Goal: Task Accomplishment & Management: Complete application form

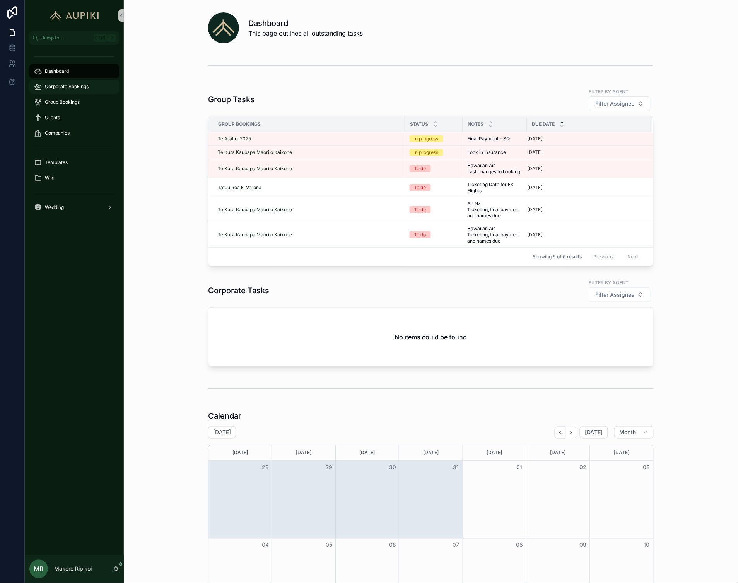
click at [74, 82] on div "Corporate Bookings" at bounding box center [74, 87] width 81 height 12
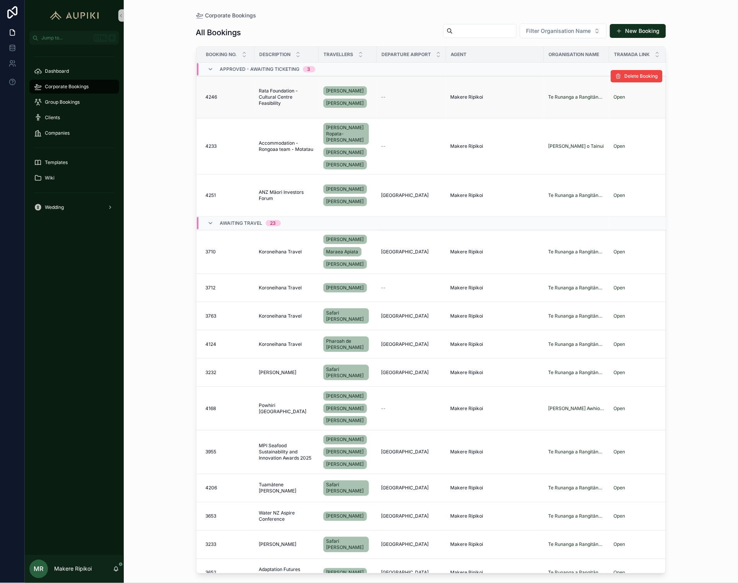
click at [269, 94] on span "Rata Foundation - Cultural Centre Feasibility" at bounding box center [286, 97] width 55 height 19
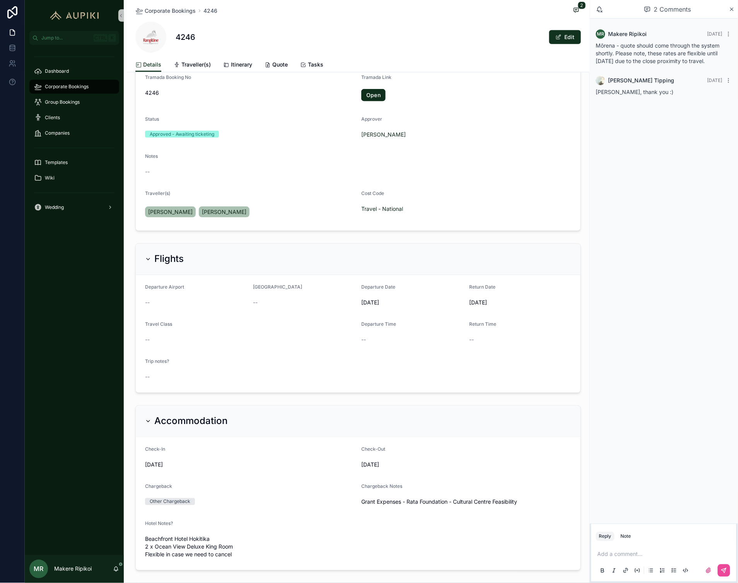
scroll to position [129, 0]
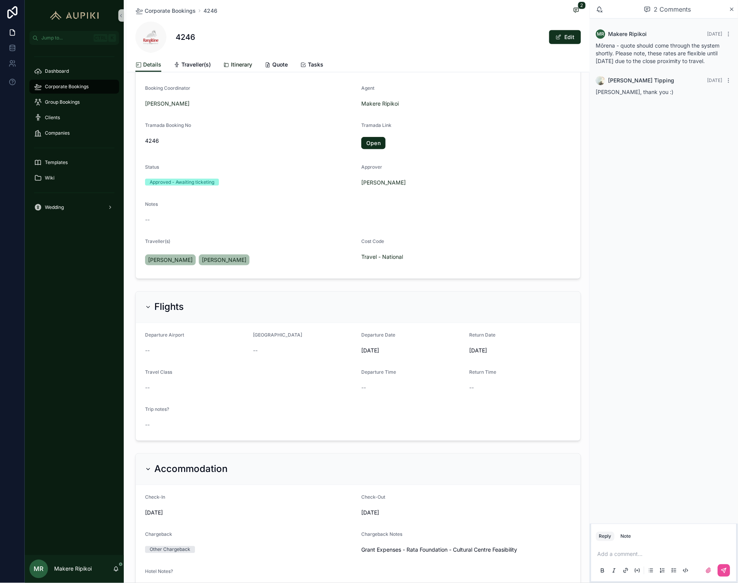
click at [238, 63] on span "Itinerary" at bounding box center [241, 65] width 21 height 8
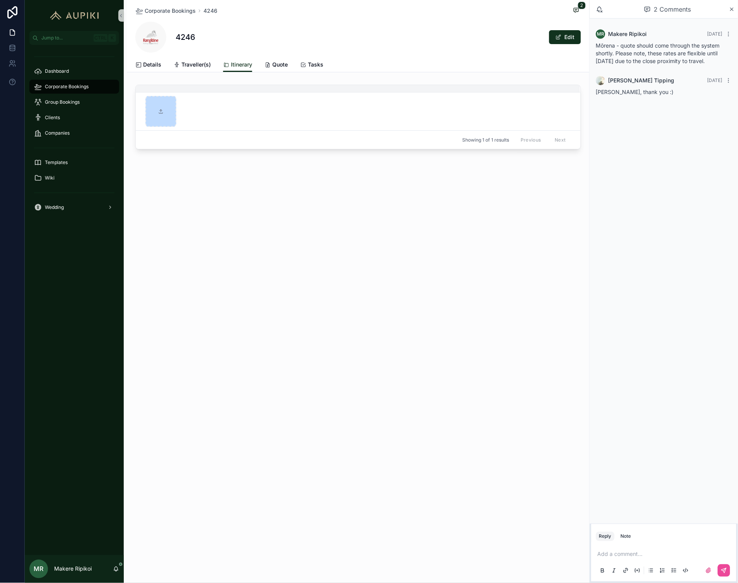
click at [635, 552] on p "scrollable content" at bounding box center [666, 555] width 136 height 8
click at [342, 273] on div "Corporate Bookings 4246 2 4246 Edit Itinerary Details Traveller(s) Itinerary Qu…" at bounding box center [357, 291] width 466 height 583
click at [668, 231] on div "[PERSON_NAME] Ripikoi [DATE] Mōrena - quote should come through the system shor…" at bounding box center [664, 271] width 148 height 505
click at [699, 550] on div "**********" at bounding box center [664, 562] width 136 height 33
click at [698, 551] on p "**********" at bounding box center [666, 555] width 136 height 8
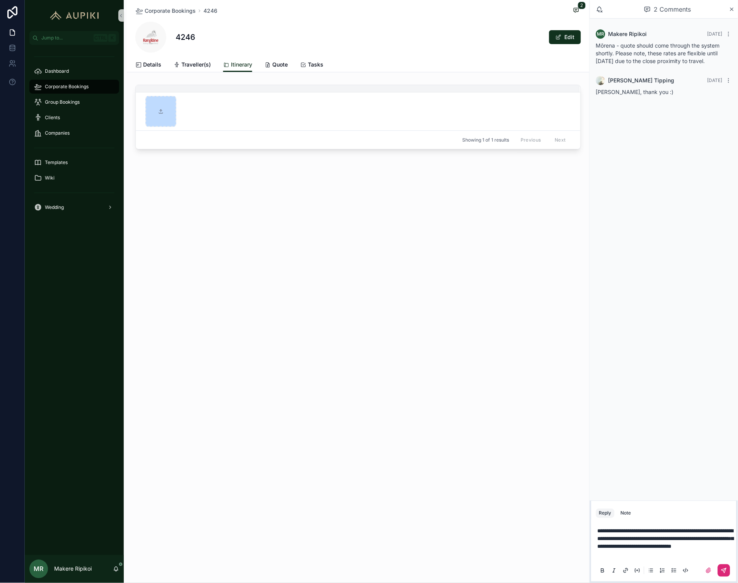
click at [725, 567] on button "scrollable content" at bounding box center [724, 571] width 12 height 12
click at [356, 300] on div "Corporate Bookings 4246 2 4246 Edit Itinerary Details Traveller(s) Itinerary Qu…" at bounding box center [357, 291] width 466 height 583
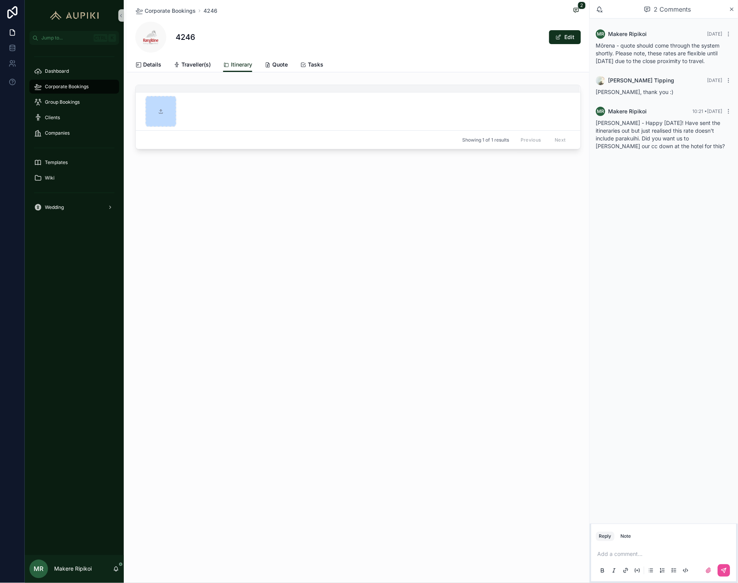
drag, startPoint x: 376, startPoint y: 222, endPoint x: 370, endPoint y: 215, distance: 8.8
click at [375, 222] on div "Corporate Bookings 4246 2 4246 Edit Itinerary Details Traveller(s) Itinerary Qu…" at bounding box center [357, 291] width 466 height 583
click at [348, 218] on div "Corporate Bookings 4246 2 4246 Edit Itinerary Details Traveller(s) Itinerary Qu…" at bounding box center [357, 291] width 466 height 583
click at [714, 30] on button "Refresh" at bounding box center [708, 30] width 24 height 9
click at [168, 109] on div "scrollable content" at bounding box center [161, 111] width 31 height 31
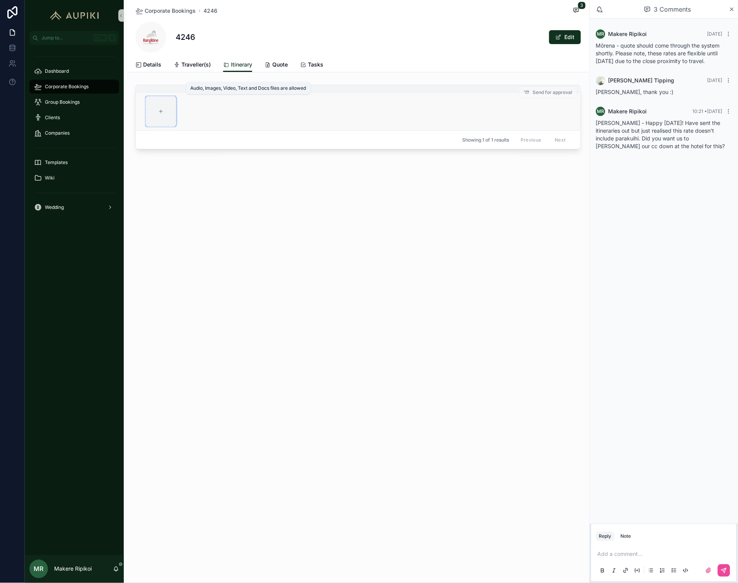
type input "**********"
click at [157, 65] on span "Details" at bounding box center [152, 65] width 18 height 8
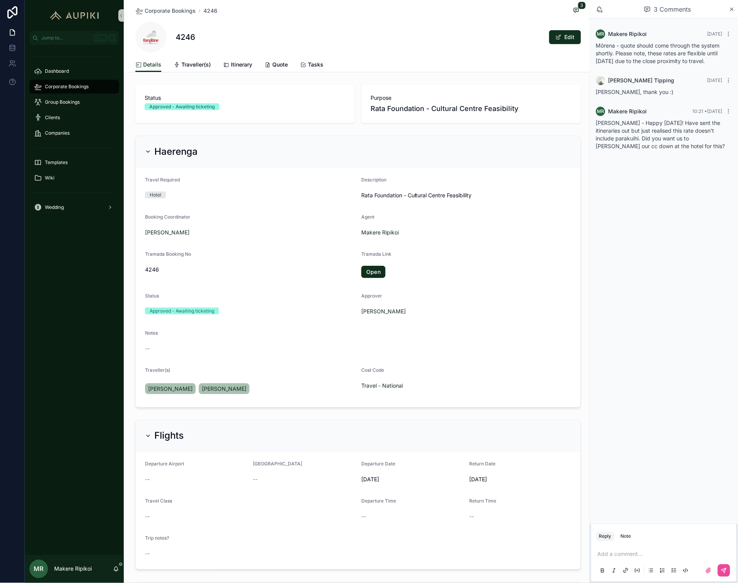
click at [74, 82] on div "Corporate Bookings" at bounding box center [74, 87] width 81 height 12
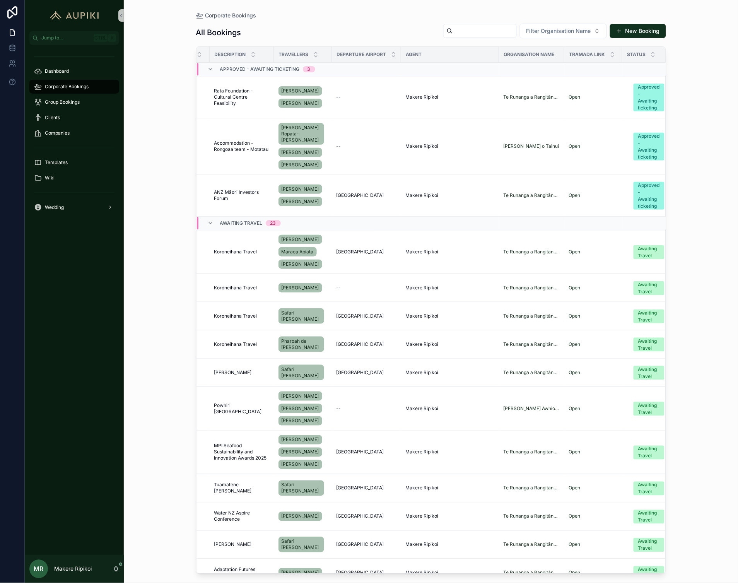
scroll to position [0, 129]
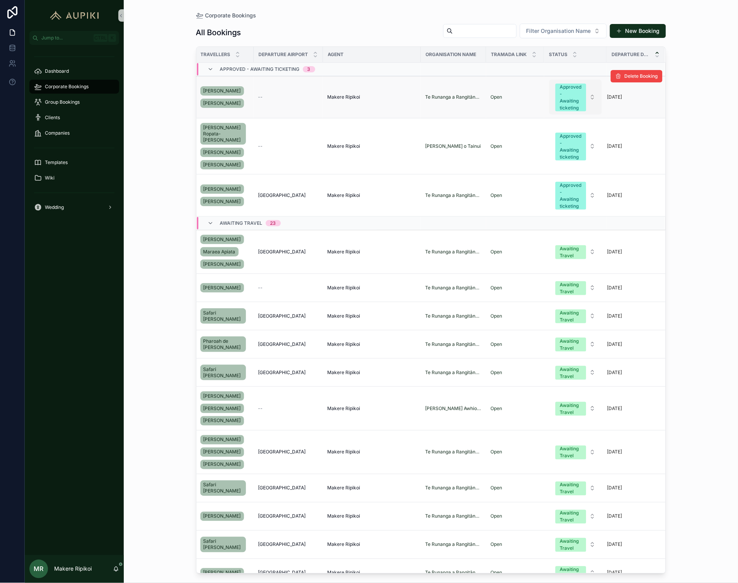
click at [574, 94] on div "Approved - Awaiting ticketing" at bounding box center [571, 98] width 22 height 28
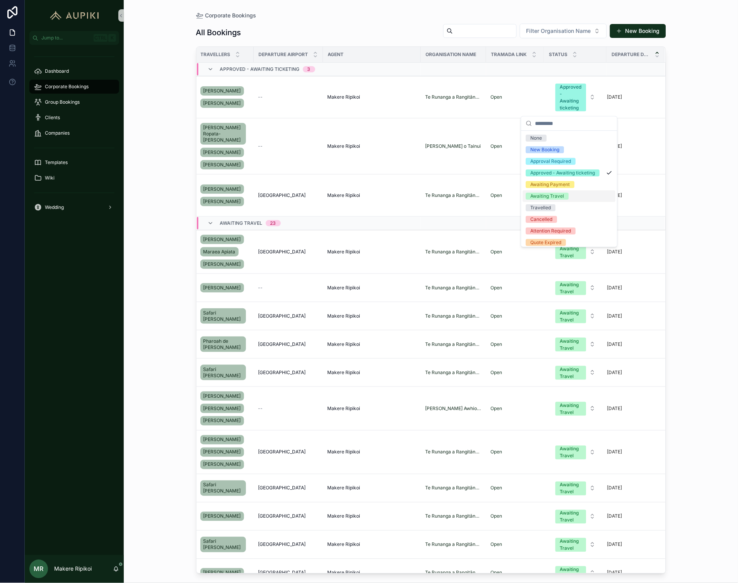
click at [575, 202] on div "Awaiting Travel" at bounding box center [569, 196] width 93 height 12
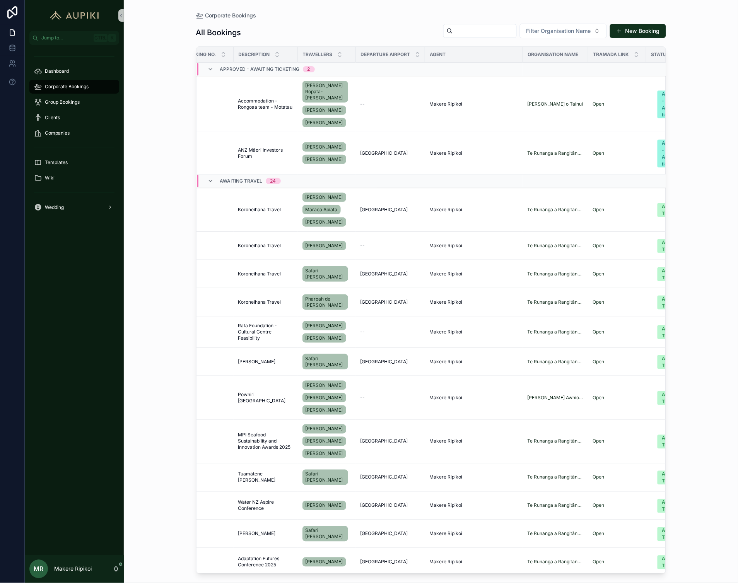
scroll to position [0, 0]
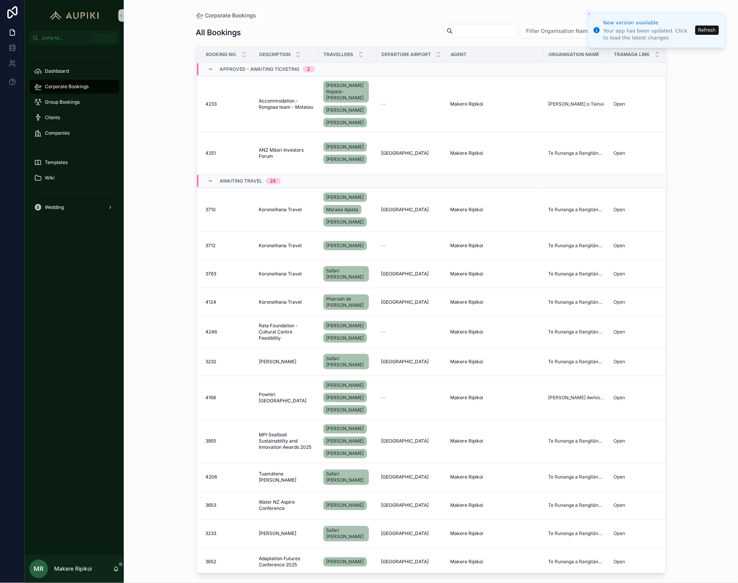
click at [706, 32] on button "Refresh" at bounding box center [708, 30] width 24 height 9
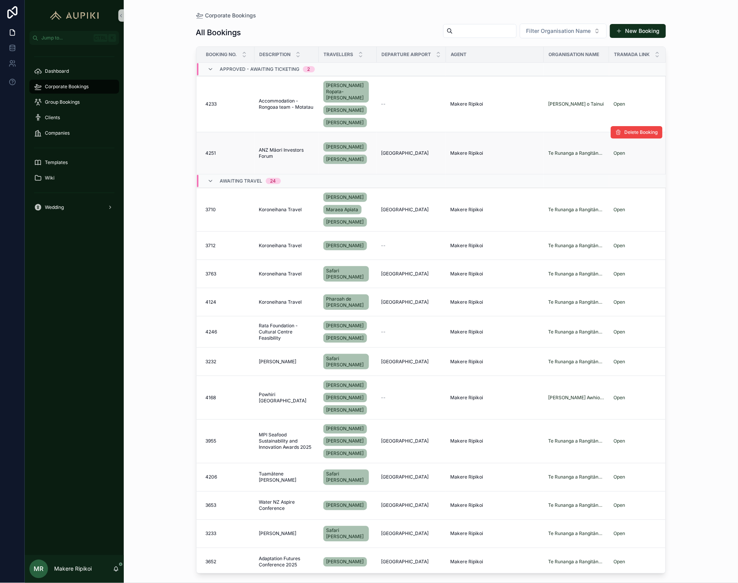
click at [261, 147] on span "ANZ Māori Investors Forum" at bounding box center [286, 153] width 55 height 12
click at [281, 147] on span "ANZ Māori Investors Forum" at bounding box center [286, 153] width 55 height 12
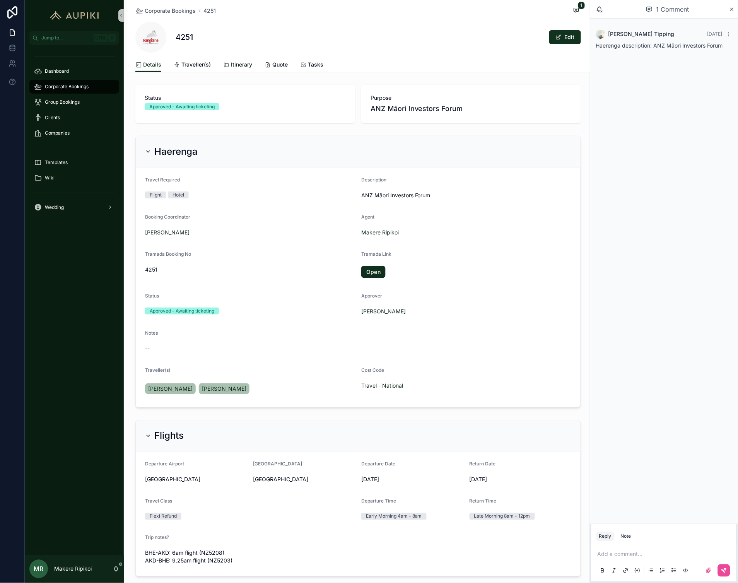
click at [238, 66] on span "Itinerary" at bounding box center [241, 65] width 21 height 8
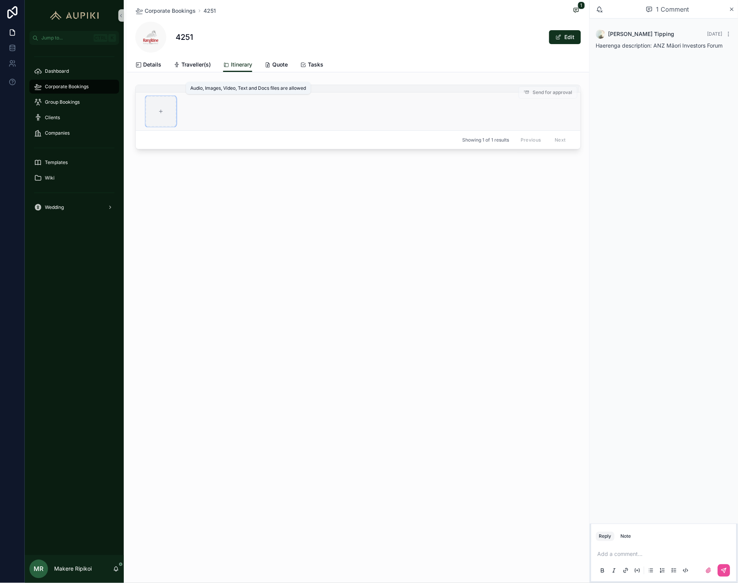
click at [170, 107] on div "scrollable content" at bounding box center [161, 111] width 31 height 31
type input "**********"
click at [441, 298] on div "Corporate Bookings 4251 1 4251 Edit Itinerary Details Traveller(s) Itinerary Qu…" at bounding box center [357, 291] width 466 height 583
click at [144, 65] on span "Details" at bounding box center [152, 65] width 18 height 8
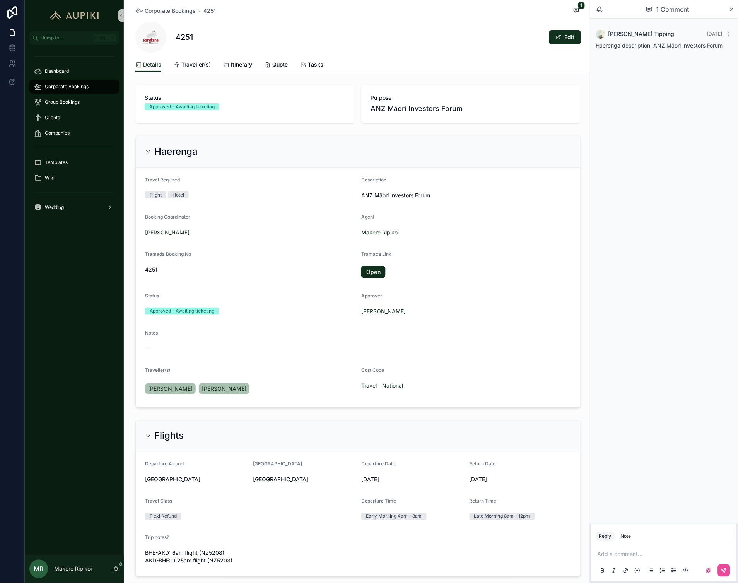
click at [88, 85] on span "Corporate Bookings" at bounding box center [67, 87] width 44 height 6
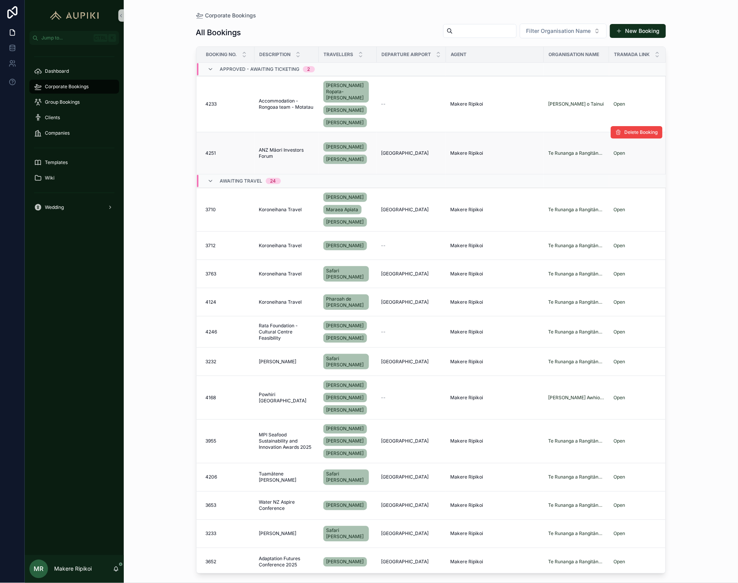
click at [282, 147] on span "ANZ Māori Investors Forum" at bounding box center [286, 153] width 55 height 12
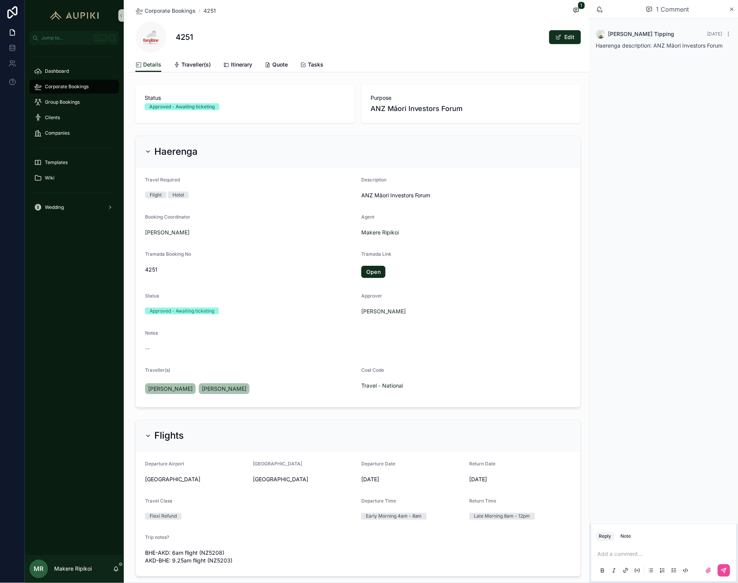
click at [59, 89] on span "Corporate Bookings" at bounding box center [67, 87] width 44 height 6
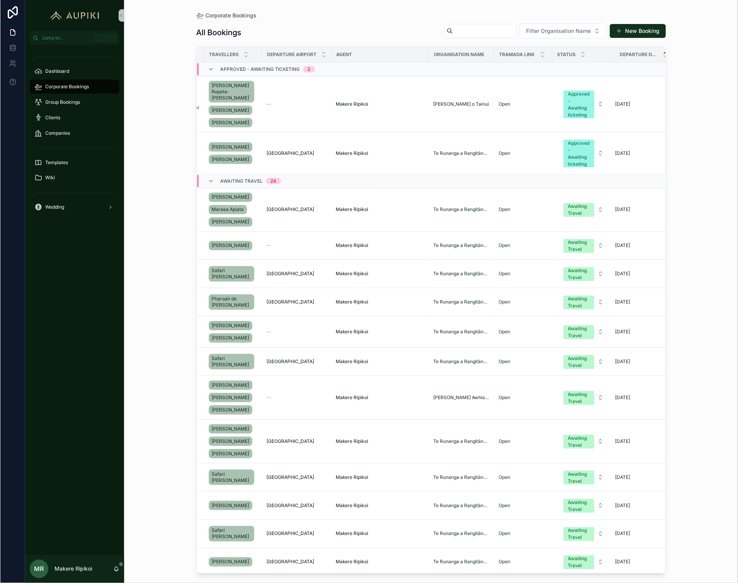
scroll to position [0, 129]
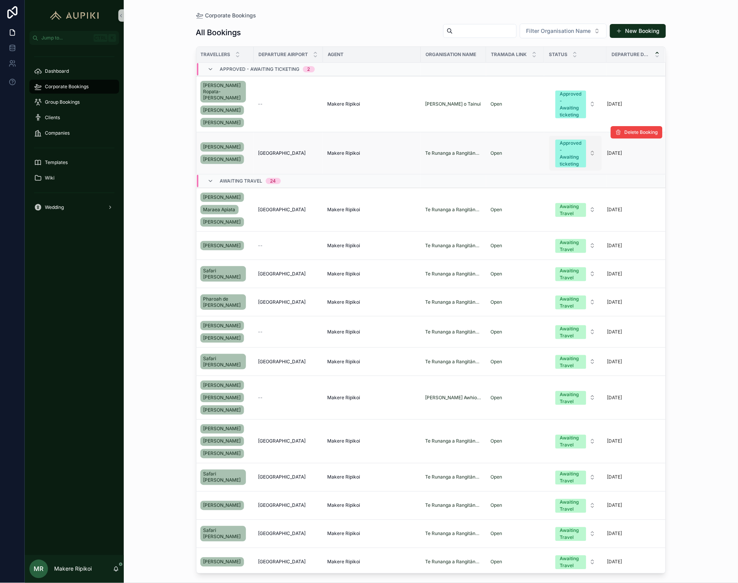
click at [566, 146] on div "Approved - Awaiting ticketing" at bounding box center [571, 154] width 22 height 28
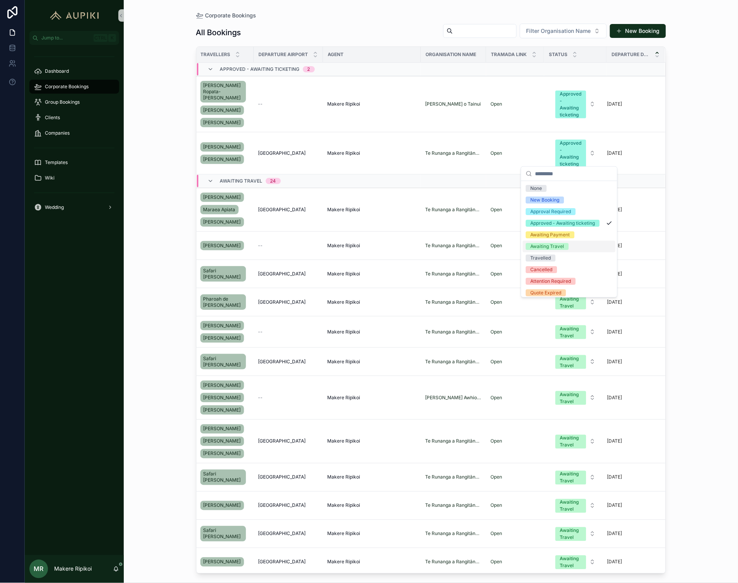
click at [564, 250] on div "Awaiting Travel" at bounding box center [548, 246] width 34 height 7
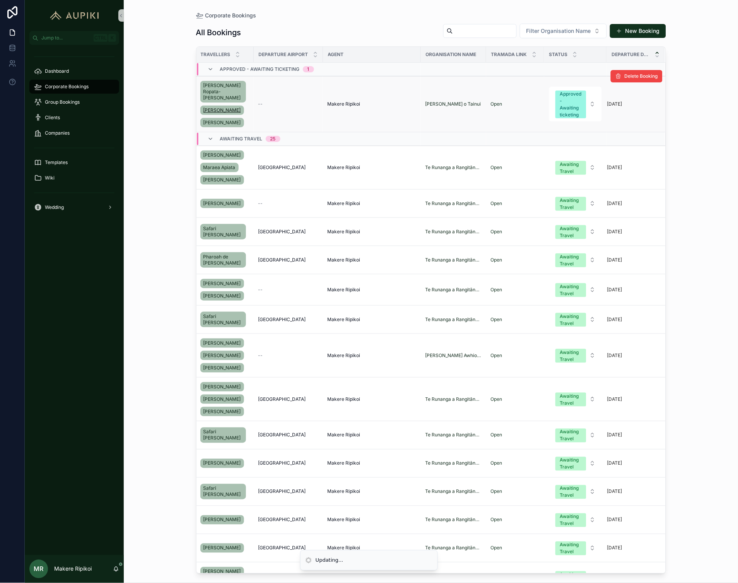
click at [218, 106] on link "[PERSON_NAME]" at bounding box center [222, 110] width 44 height 9
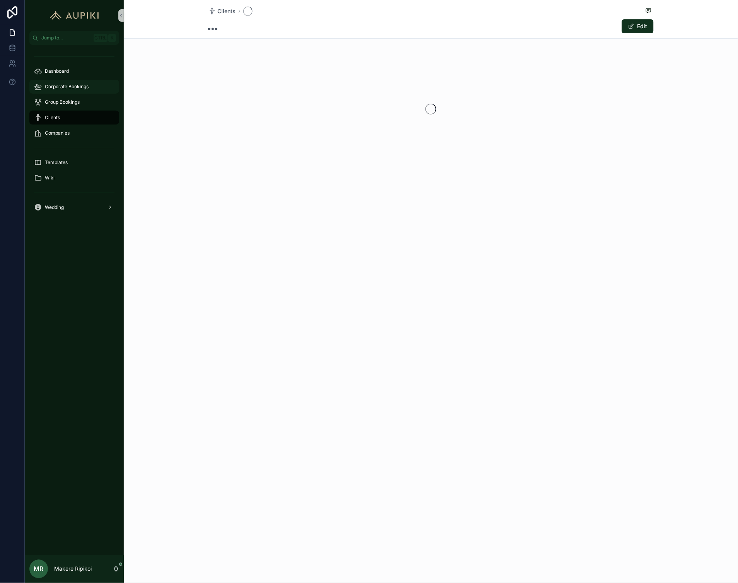
click at [75, 92] on div "Corporate Bookings" at bounding box center [74, 87] width 81 height 12
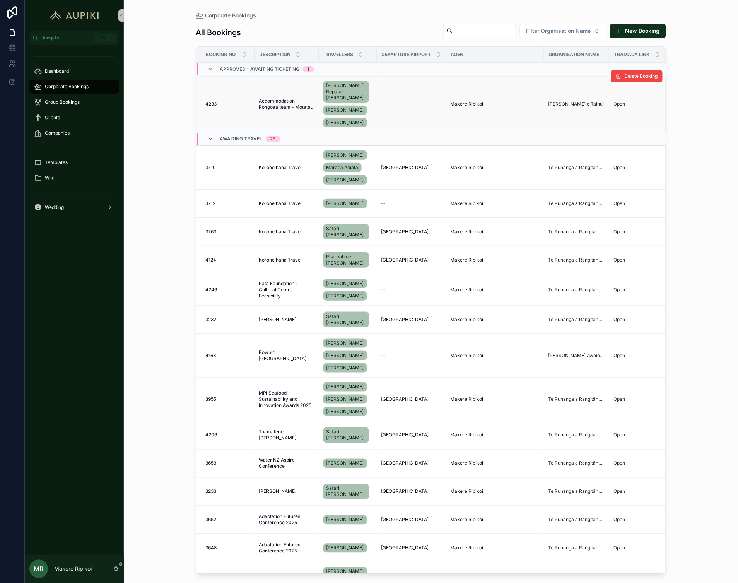
click at [287, 101] on span "Accommodation - Rongoaa team - Motatau" at bounding box center [286, 104] width 55 height 12
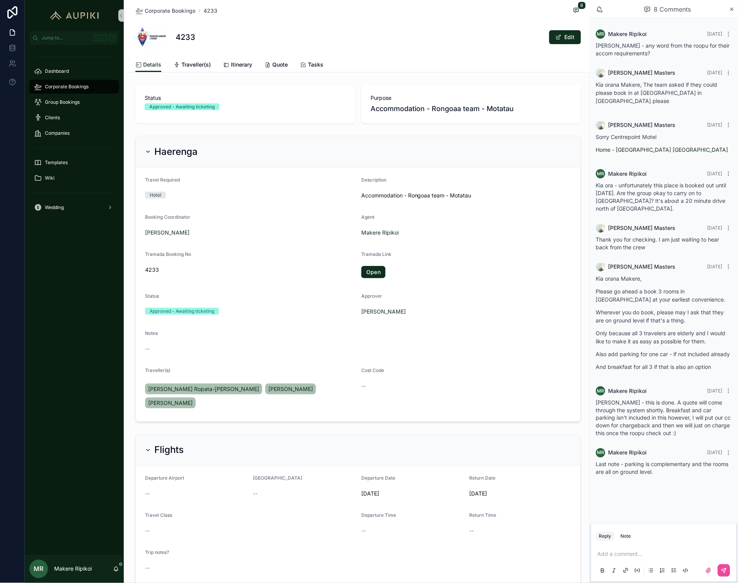
click at [71, 82] on div "Corporate Bookings" at bounding box center [74, 87] width 81 height 12
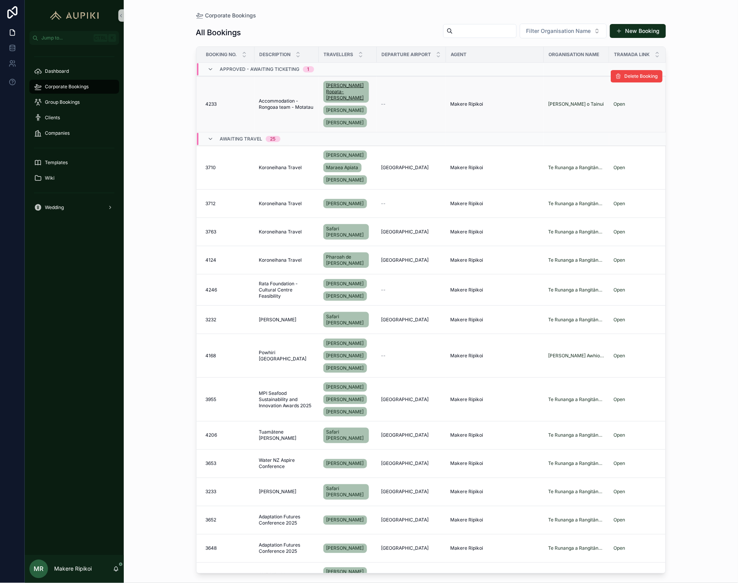
drag, startPoint x: 71, startPoint y: 82, endPoint x: 346, endPoint y: 83, distance: 274.4
click at [346, 83] on span "[PERSON_NAME] Ropata-[PERSON_NAME]" at bounding box center [346, 91] width 39 height 19
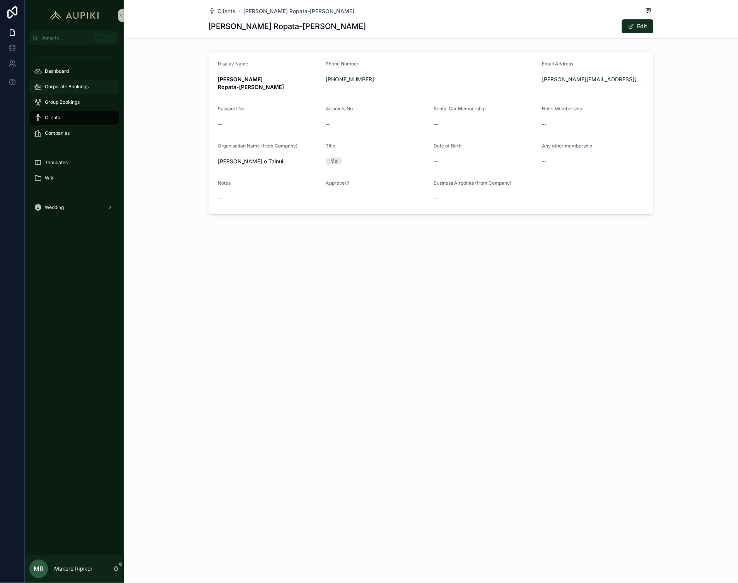
click at [72, 82] on div "Corporate Bookings" at bounding box center [74, 87] width 81 height 12
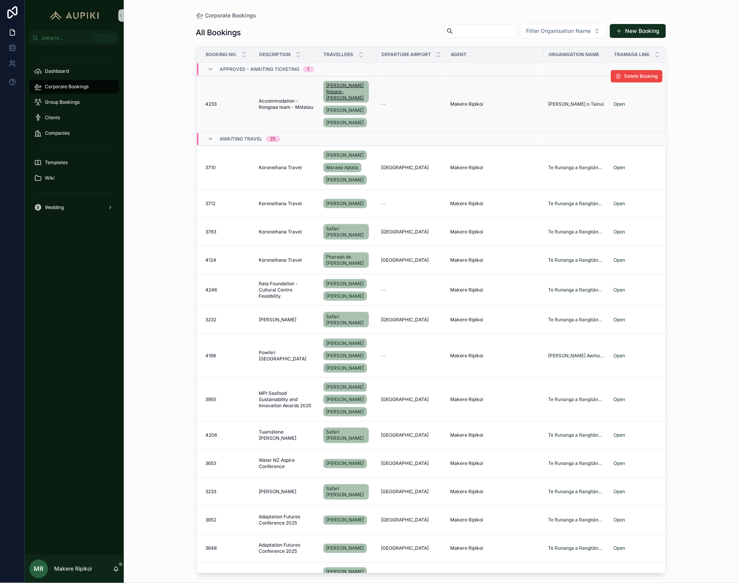
click at [341, 86] on span "[PERSON_NAME] Ropata-[PERSON_NAME]" at bounding box center [346, 91] width 39 height 19
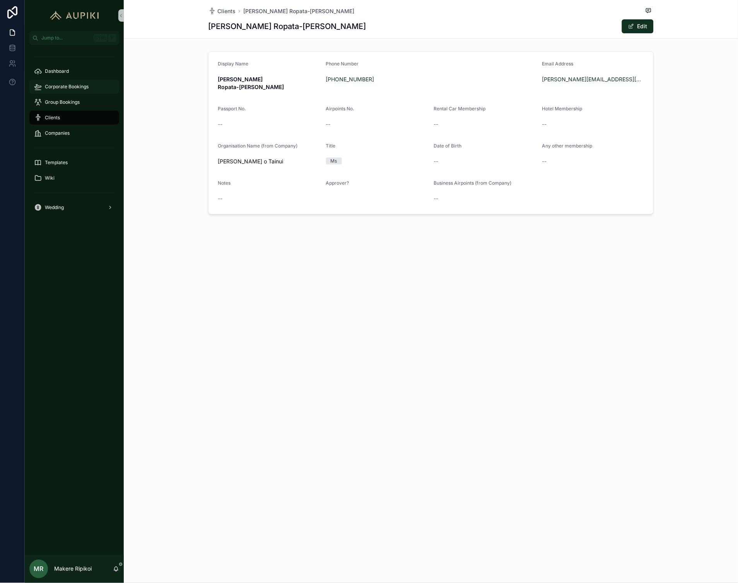
click at [67, 83] on div "Corporate Bookings" at bounding box center [74, 87] width 81 height 12
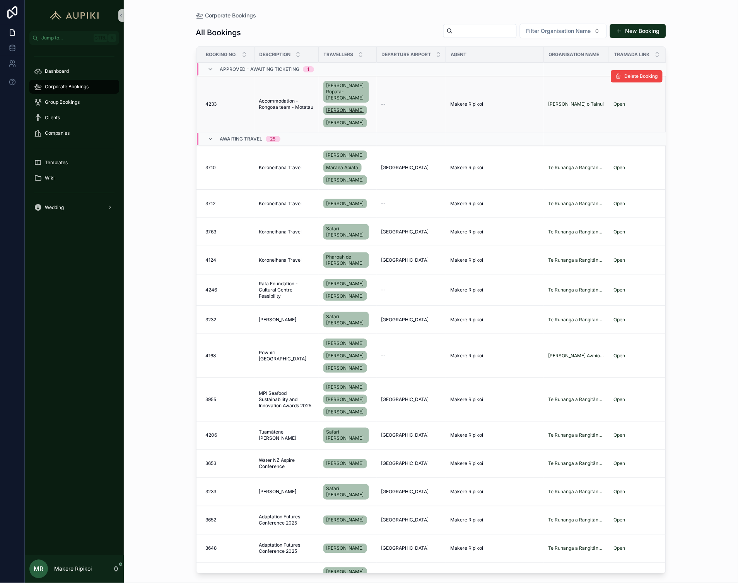
click at [351, 107] on span "[PERSON_NAME]" at bounding box center [346, 110] width 38 height 6
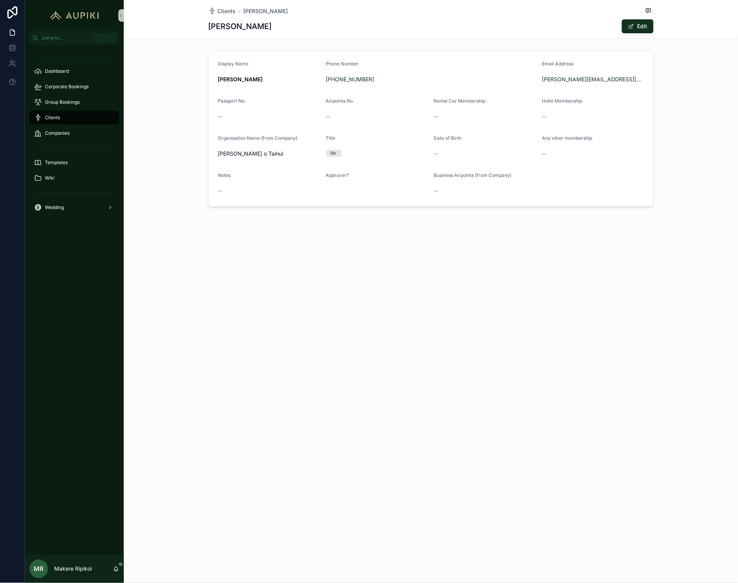
drag, startPoint x: 373, startPoint y: 560, endPoint x: 299, endPoint y: 537, distance: 77.5
click at [373, 560] on div "Clients Eric Nathan Eric Nathan Edit Display Name Eric Nathan Phone Number +64 …" at bounding box center [431, 291] width 615 height 583
click at [79, 82] on div "Corporate Bookings" at bounding box center [74, 87] width 81 height 12
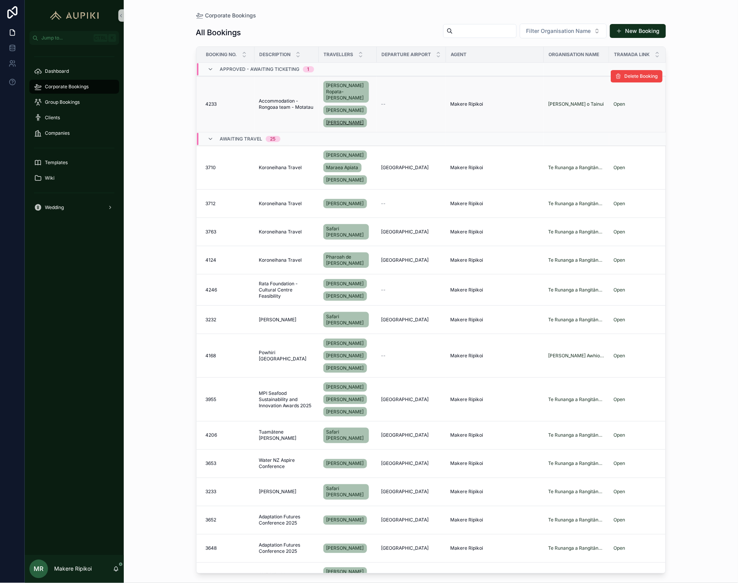
click at [331, 120] on span "[PERSON_NAME]" at bounding box center [346, 123] width 38 height 6
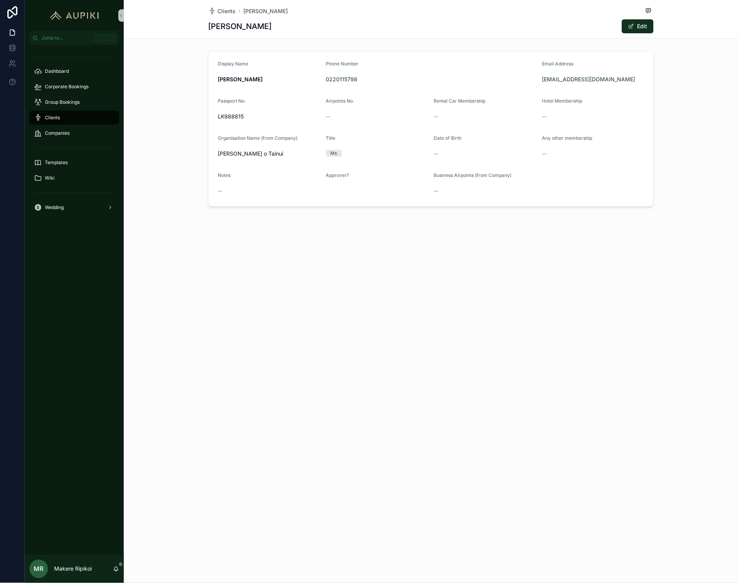
drag, startPoint x: 267, startPoint y: 558, endPoint x: 273, endPoint y: 531, distance: 28.5
click at [267, 558] on div "Clients Kohu Tongaawhikau Kohu Tongaawhikau Edit Display Name Kohu Tongaawhikau…" at bounding box center [431, 291] width 615 height 583
click at [77, 89] on span "Corporate Bookings" at bounding box center [67, 87] width 44 height 6
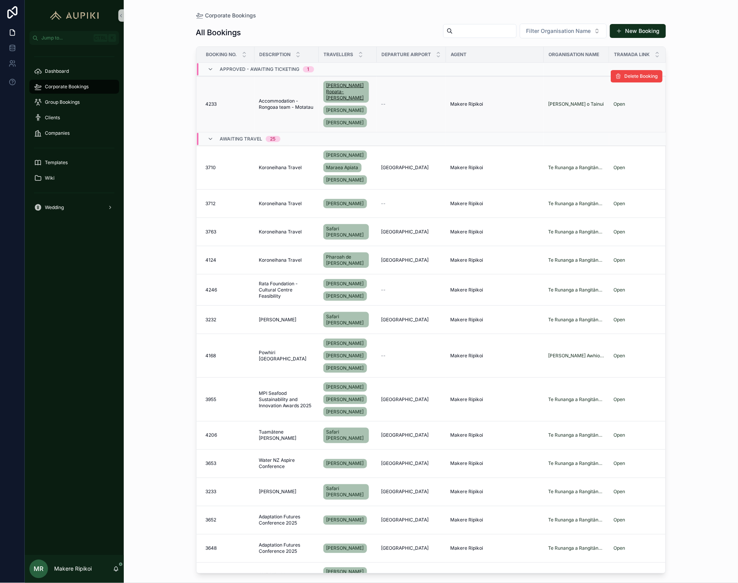
click at [341, 87] on span "[PERSON_NAME] Ropata-[PERSON_NAME]" at bounding box center [346, 91] width 39 height 19
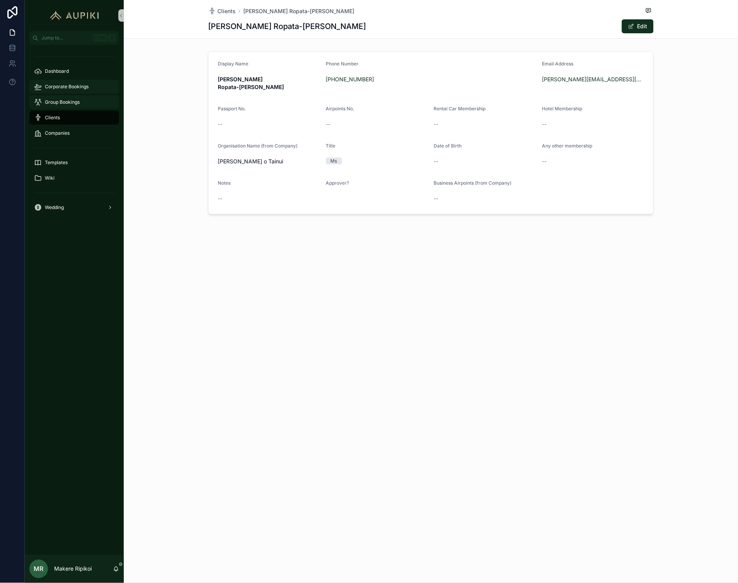
drag, startPoint x: 65, startPoint y: 89, endPoint x: 104, endPoint y: 105, distance: 42.3
click at [65, 89] on span "Corporate Bookings" at bounding box center [67, 87] width 44 height 6
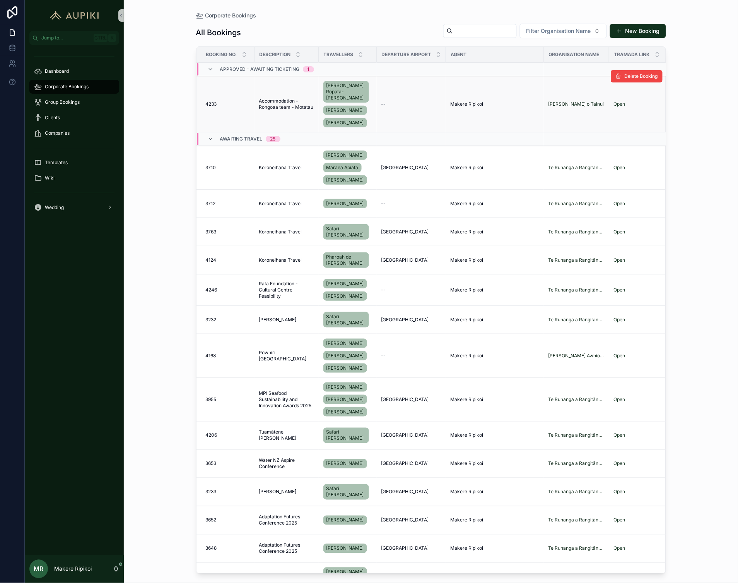
click at [292, 102] on span "Accommodation - Rongoaa team - Motatau" at bounding box center [286, 104] width 55 height 12
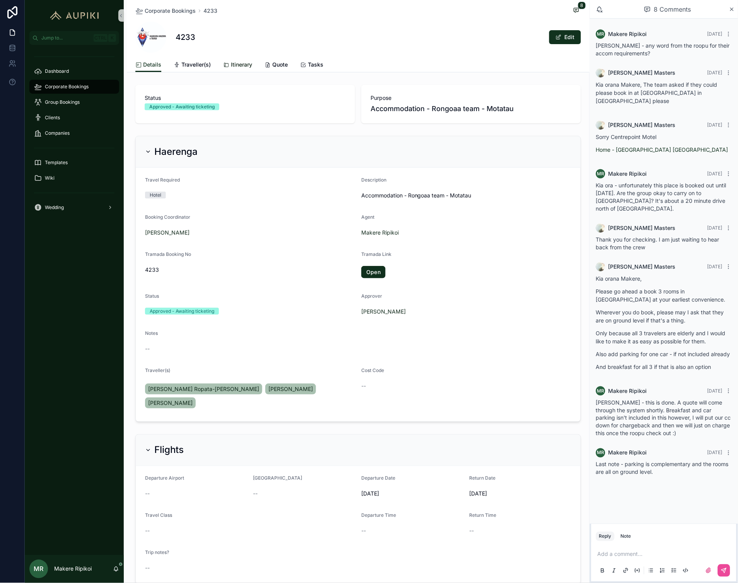
click at [226, 62] on div "Itinerary" at bounding box center [237, 65] width 29 height 8
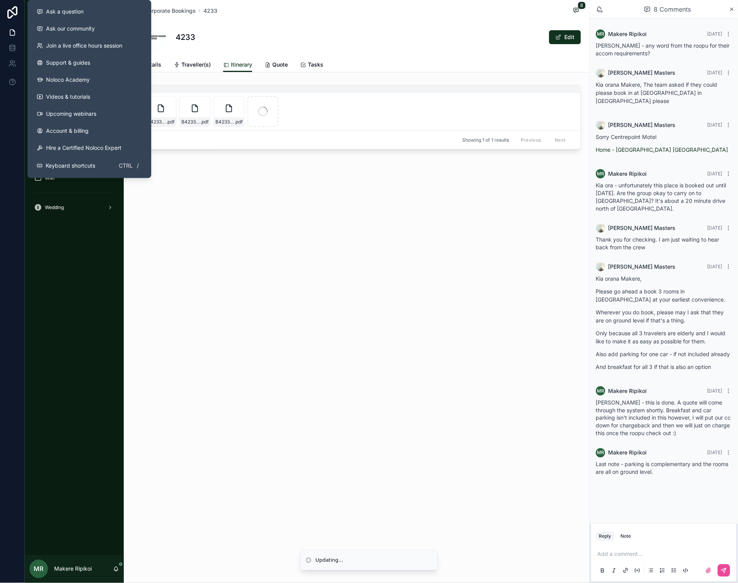
drag, startPoint x: 380, startPoint y: 288, endPoint x: 370, endPoint y: 284, distance: 11.1
click at [380, 288] on div "Corporate Bookings 4233 8 4233 Edit Itinerary Details Traveller(s) Itinerary Qu…" at bounding box center [357, 291] width 466 height 583
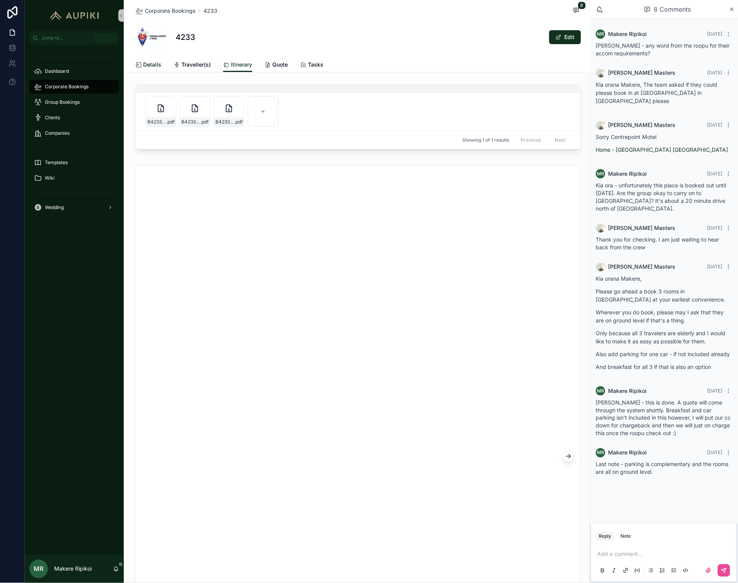
click at [146, 62] on span "Details" at bounding box center [152, 65] width 18 height 8
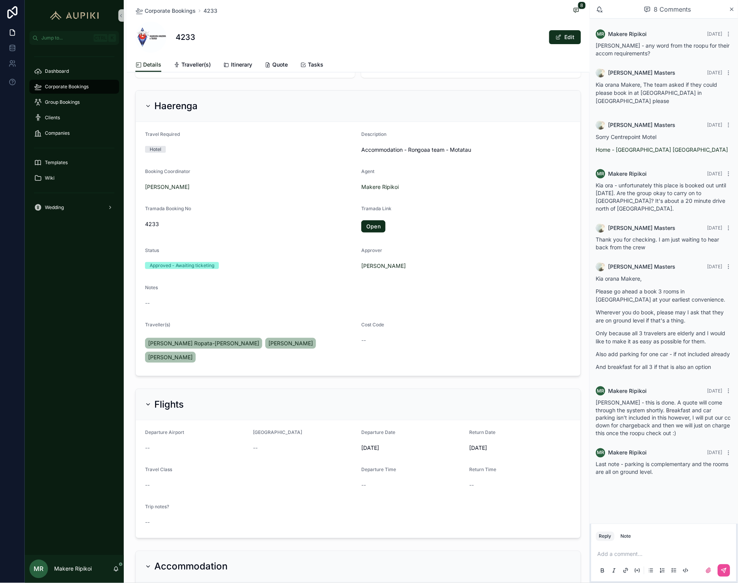
scroll to position [43, 0]
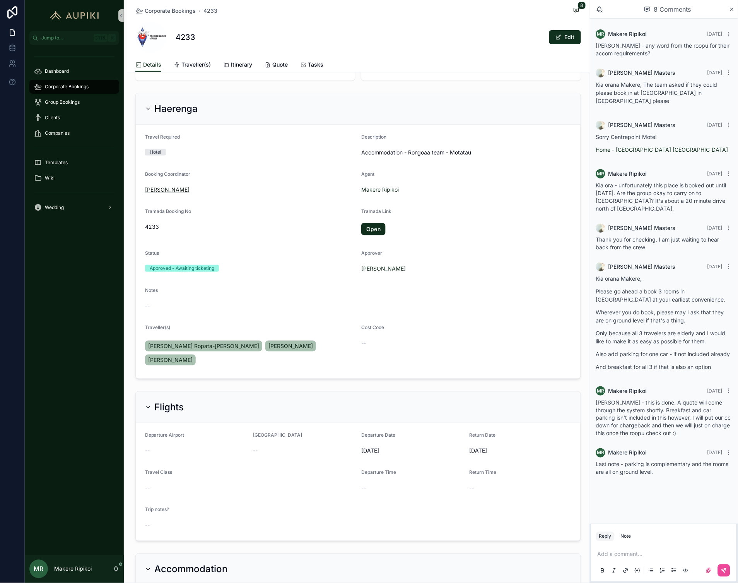
click at [149, 191] on span "Ioana" at bounding box center [167, 190] width 45 height 8
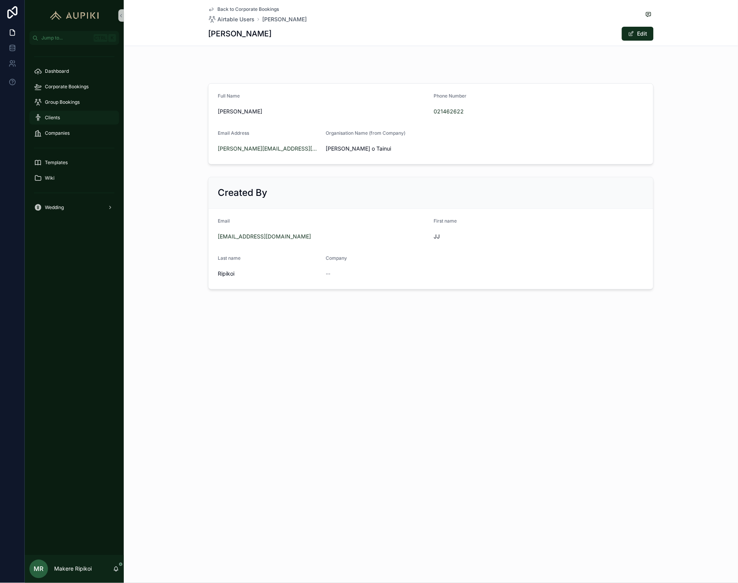
click at [67, 114] on div "Clients" at bounding box center [74, 117] width 81 height 12
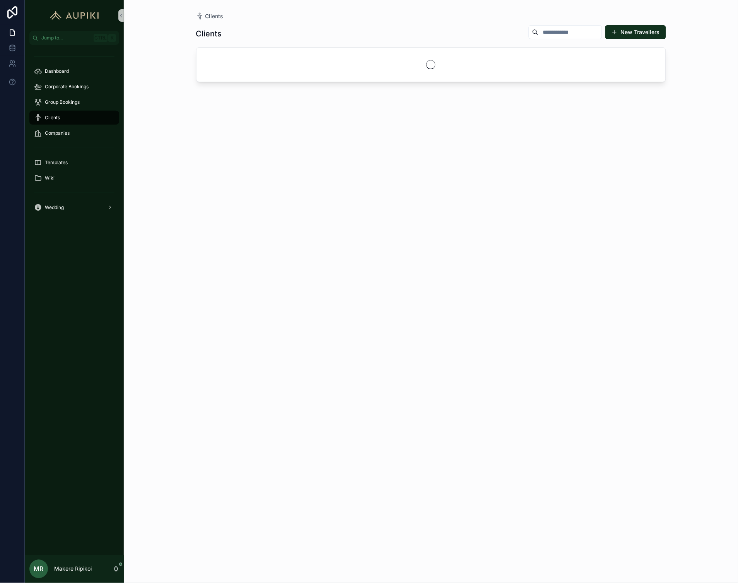
click at [581, 33] on input "scrollable content" at bounding box center [570, 32] width 63 height 11
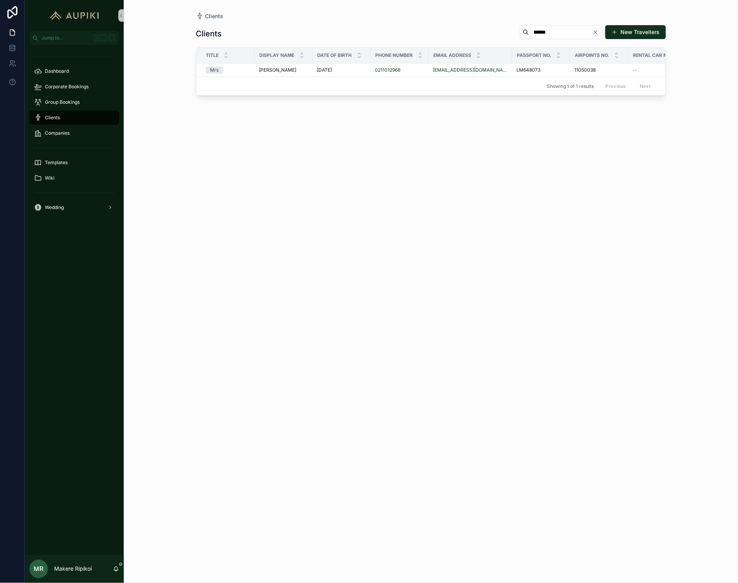
drag, startPoint x: 537, startPoint y: 30, endPoint x: -86, endPoint y: 24, distance: 623.1
click at [0, 24] on html "Jump to... Ctrl K Dashboard Corporate Bookings Group Bookings Clients Companies…" at bounding box center [369, 291] width 738 height 583
type input "*****"
click at [355, 199] on div "Clients ***** New Travellers Title Display Name Date of Birth Phone Number Emai…" at bounding box center [431, 296] width 470 height 553
click at [52, 85] on span "Corporate Bookings" at bounding box center [67, 87] width 44 height 6
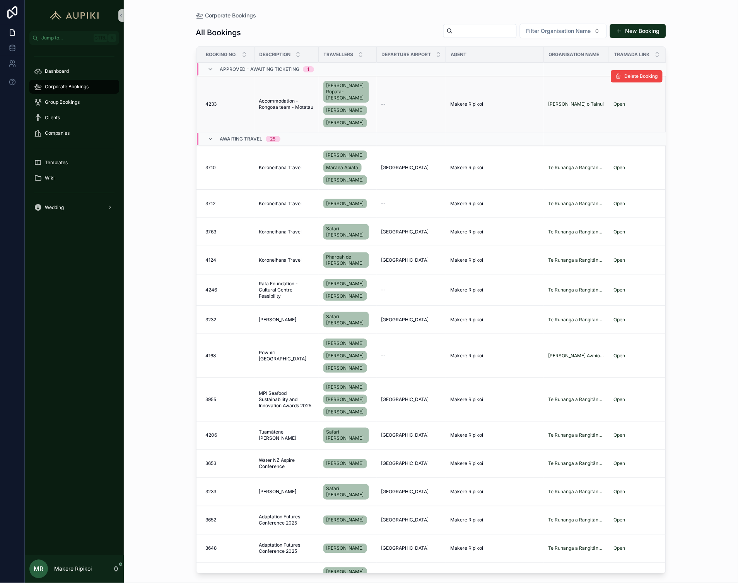
click at [270, 101] on span "Accommodation - Rongoaa team - Motatau" at bounding box center [286, 104] width 55 height 12
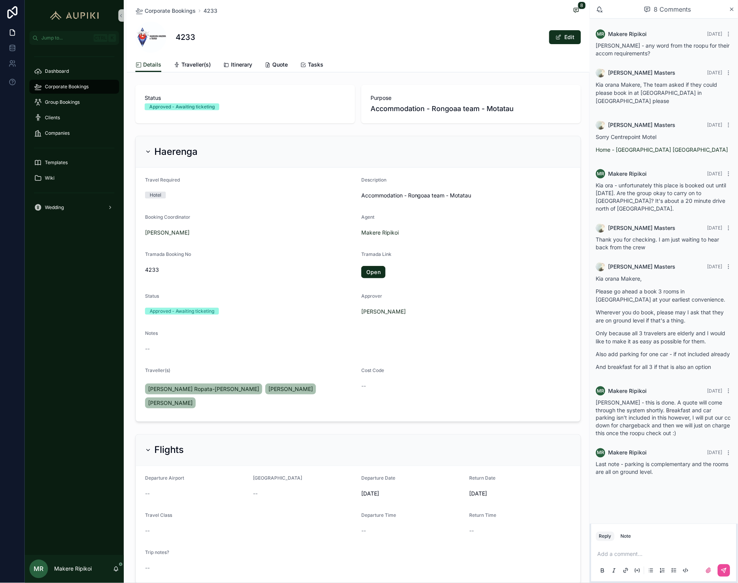
click at [75, 89] on span "Corporate Bookings" at bounding box center [67, 87] width 44 height 6
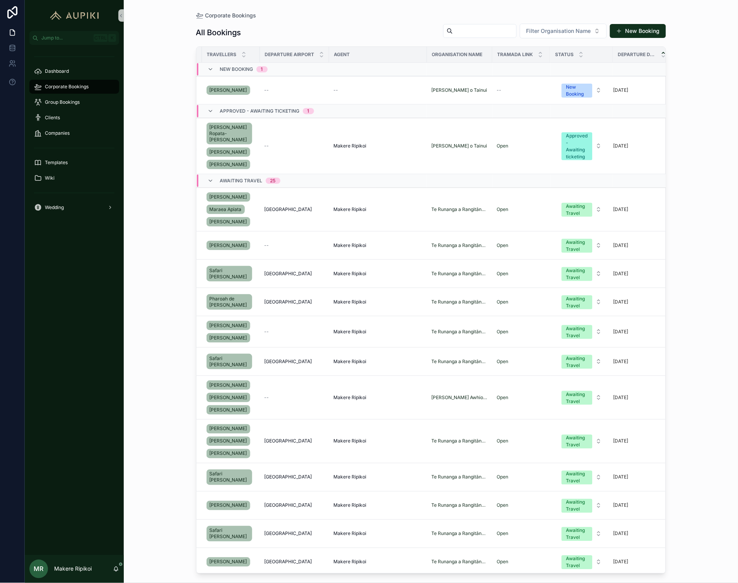
scroll to position [0, 128]
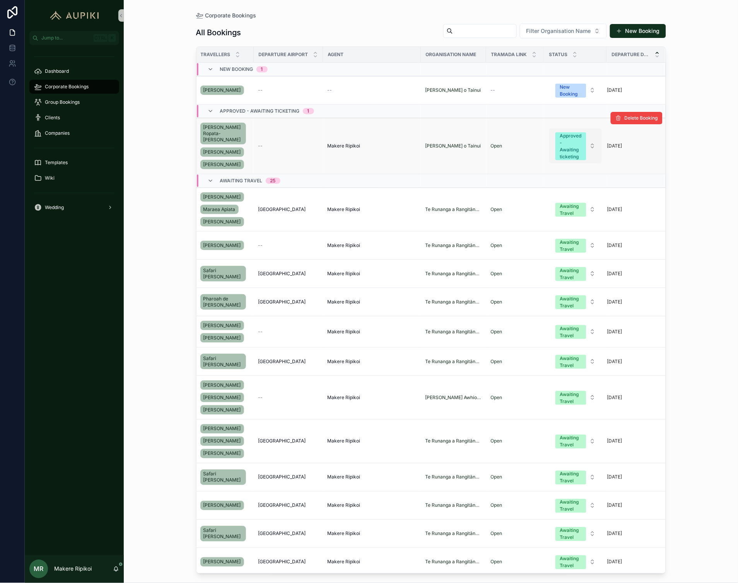
click at [556, 144] on span "Approved - Awaiting ticketing" at bounding box center [571, 146] width 31 height 28
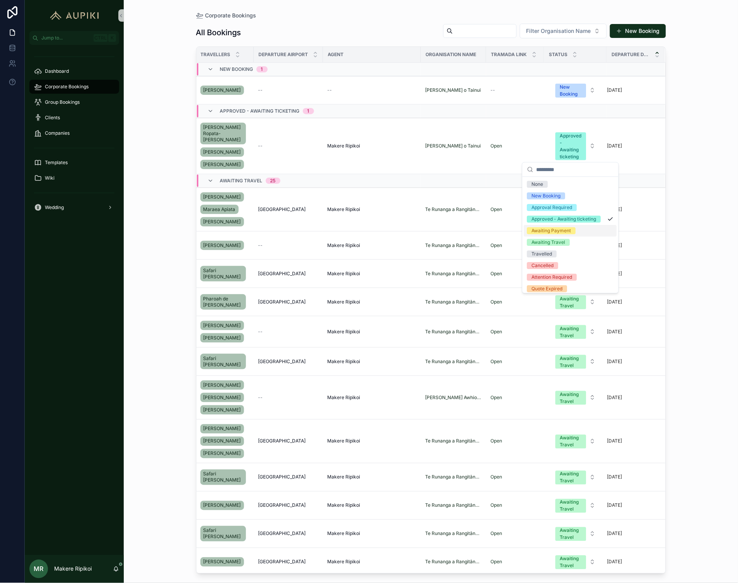
click at [552, 234] on div "Awaiting Payment" at bounding box center [551, 230] width 39 height 7
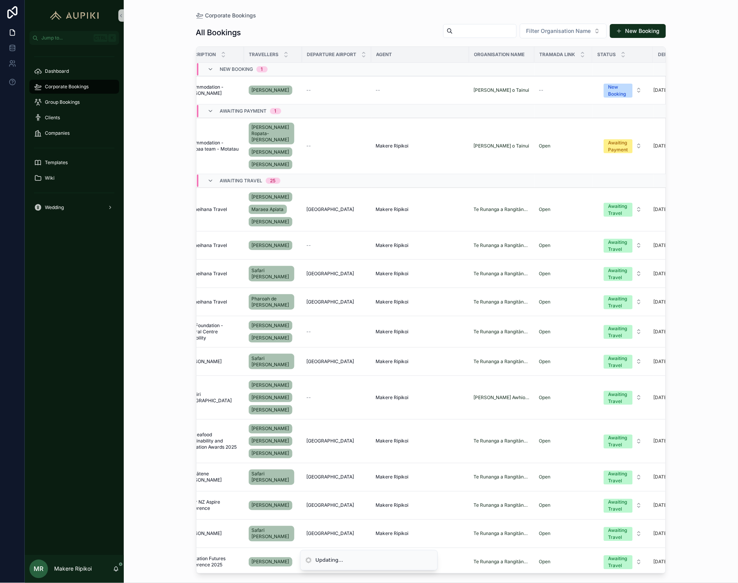
scroll to position [0, 0]
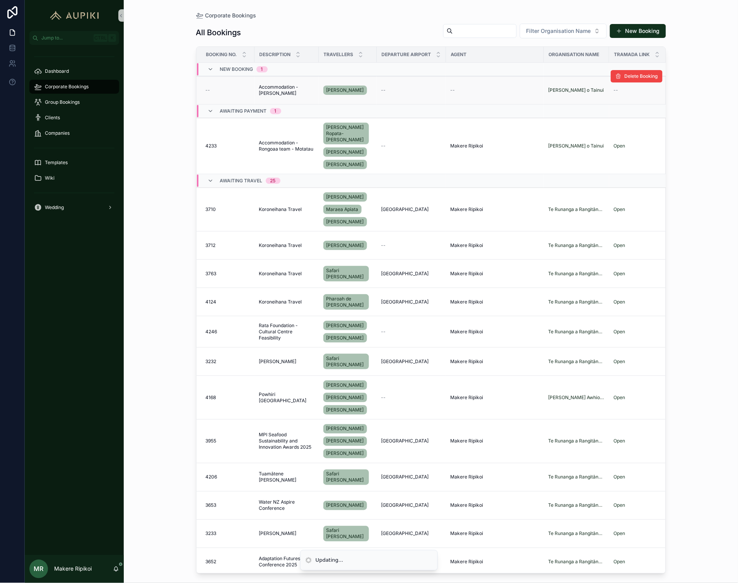
click at [281, 91] on span "Accommodation - Derek Neal" at bounding box center [286, 90] width 55 height 12
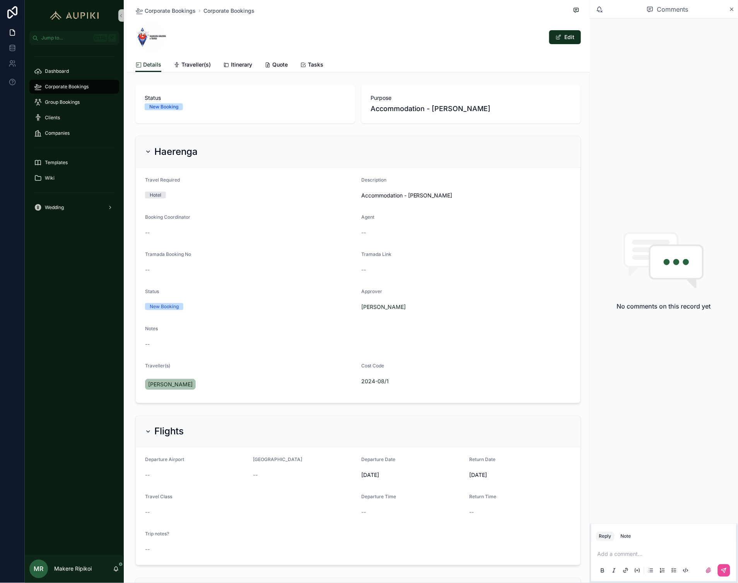
drag, startPoint x: 346, startPoint y: 289, endPoint x: 347, endPoint y: 293, distance: 4.0
drag, startPoint x: 347, startPoint y: 293, endPoint x: 284, endPoint y: 279, distance: 64.5
click at [272, 271] on div "--" at bounding box center [250, 270] width 210 height 8
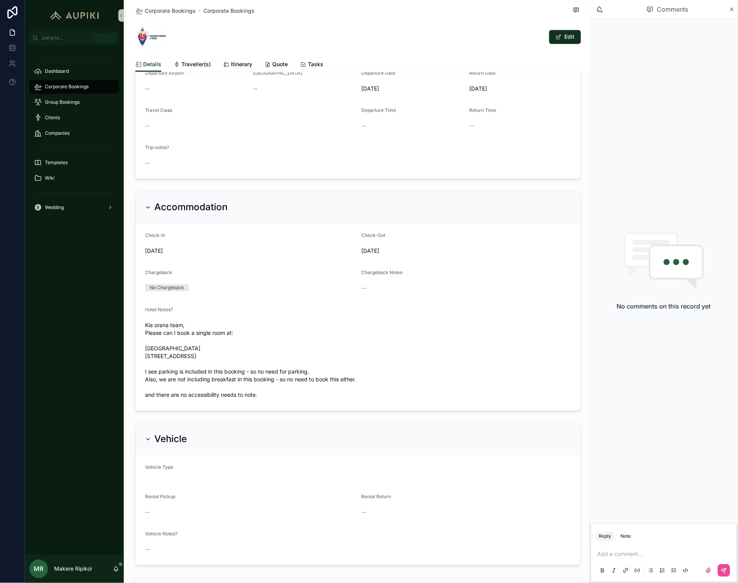
scroll to position [301, 0]
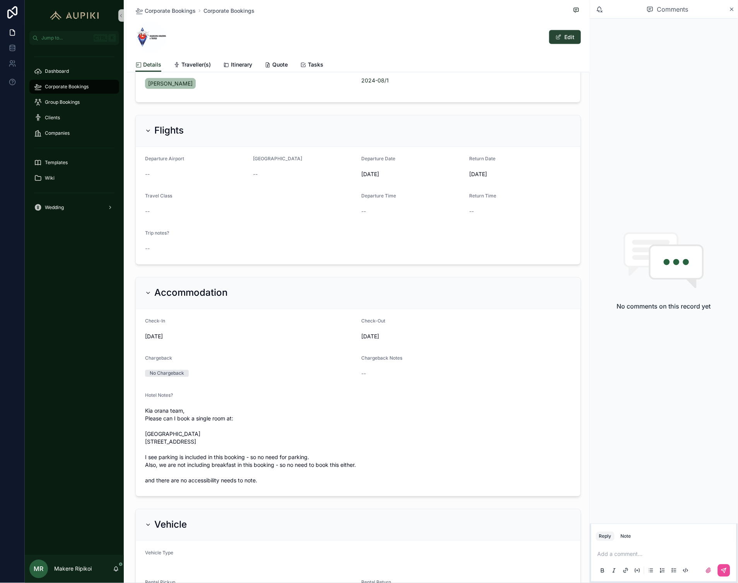
click at [563, 38] on button "Edit" at bounding box center [566, 37] width 32 height 14
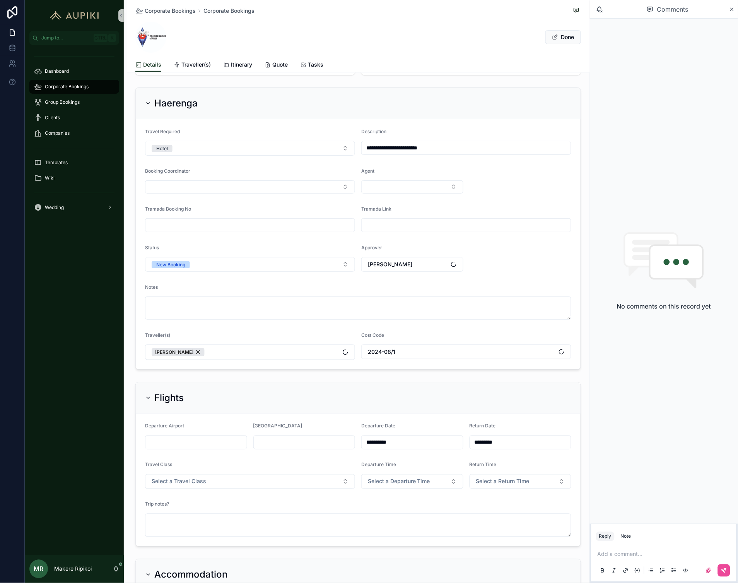
scroll to position [0, 0]
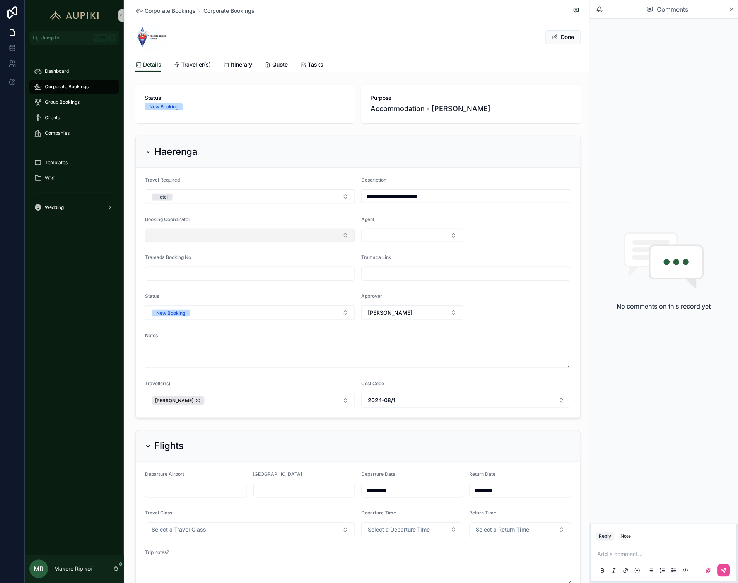
click at [259, 239] on button "Select Button" at bounding box center [250, 235] width 210 height 13
click at [231, 281] on div "Ioana" at bounding box center [247, 278] width 206 height 12
click at [407, 236] on button "Select Button" at bounding box center [412, 235] width 102 height 13
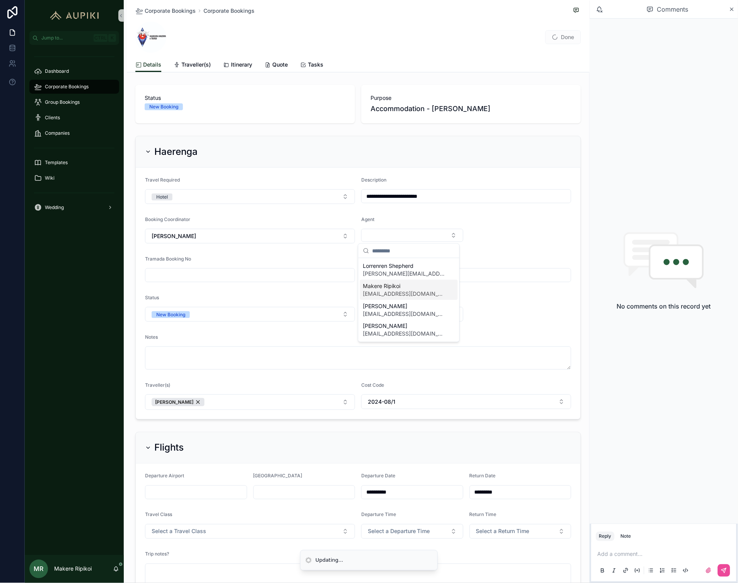
click at [399, 288] on span "Makere Ripikoi" at bounding box center [404, 286] width 82 height 8
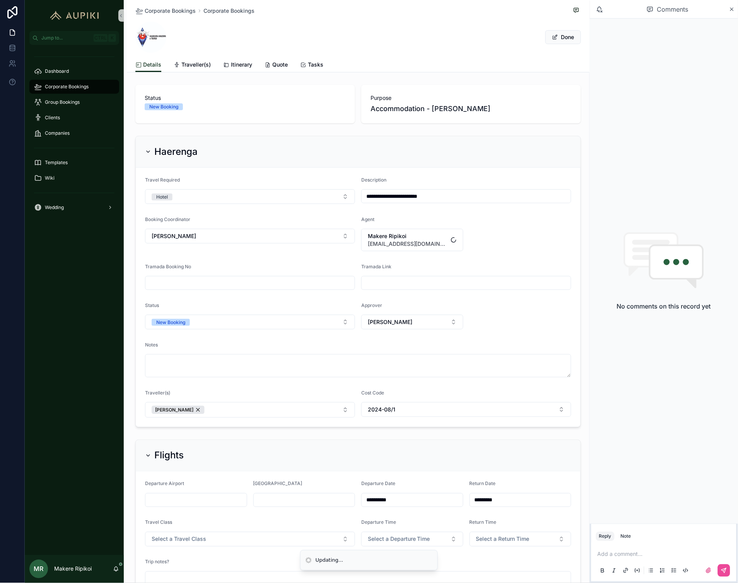
click at [194, 280] on input "scrollable content" at bounding box center [250, 282] width 209 height 11
type input "****"
click at [267, 262] on form "**********" at bounding box center [358, 297] width 445 height 259
click at [552, 39] on span "scrollable content" at bounding box center [555, 37] width 6 height 6
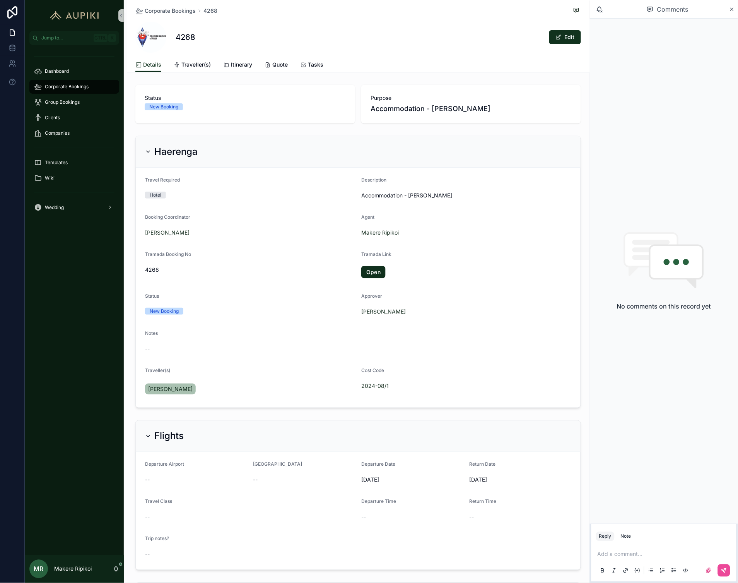
click at [629, 557] on p "scrollable content" at bounding box center [666, 554] width 136 height 8
click at [726, 574] on icon "scrollable content" at bounding box center [724, 570] width 6 height 6
